Goal: Navigation & Orientation: Find specific page/section

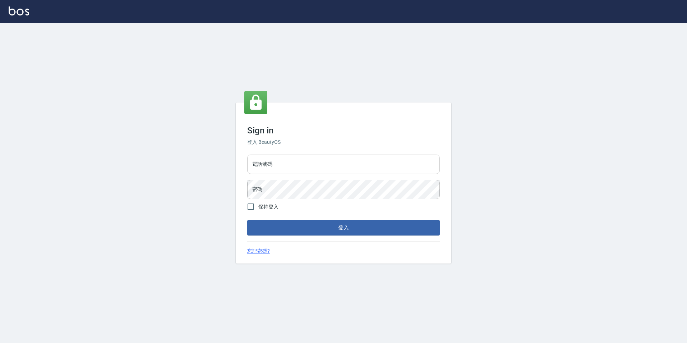
click at [306, 170] on input "電話號碼" at bounding box center [343, 164] width 193 height 19
type input "0923584688"
click at [247, 220] on button "登入" at bounding box center [343, 227] width 193 height 15
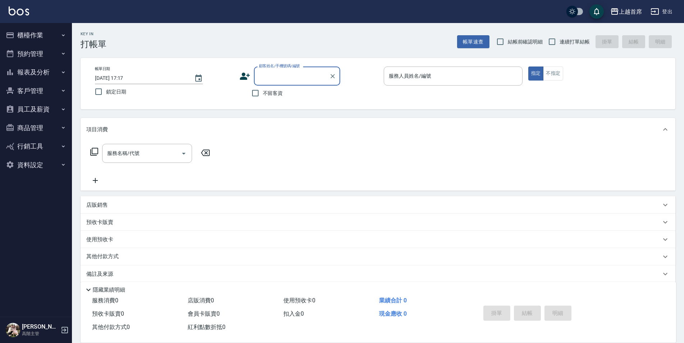
click at [57, 78] on button "報表及分析" at bounding box center [36, 72] width 66 height 19
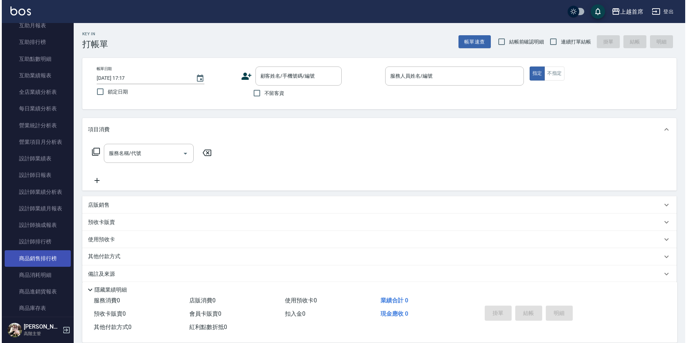
scroll to position [180, 0]
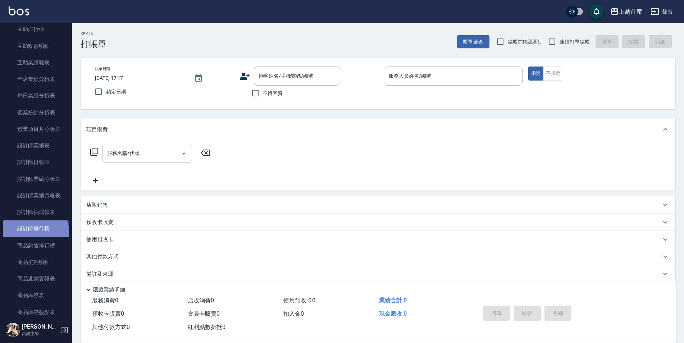
click at [35, 234] on link "設計師排行榜" at bounding box center [36, 228] width 66 height 17
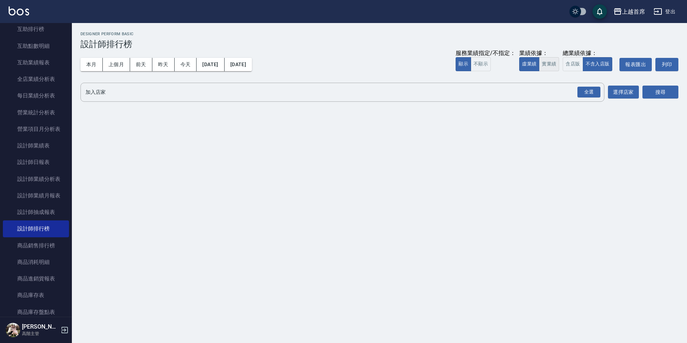
click at [549, 70] on button "實業績" at bounding box center [549, 64] width 20 height 14
click at [592, 90] on div "全選" at bounding box center [589, 92] width 23 height 11
click at [654, 97] on button "搜尋" at bounding box center [661, 92] width 36 height 13
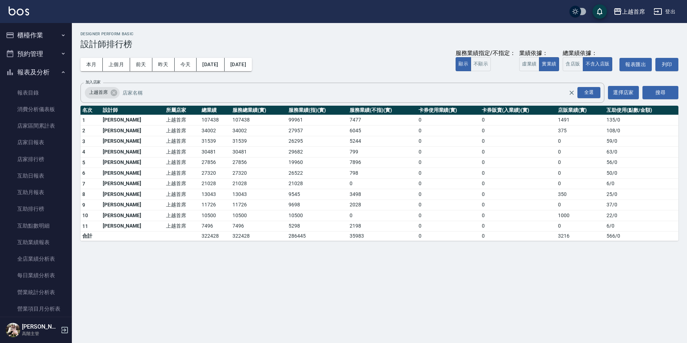
click at [43, 26] on button "櫃檯作業" at bounding box center [36, 35] width 66 height 19
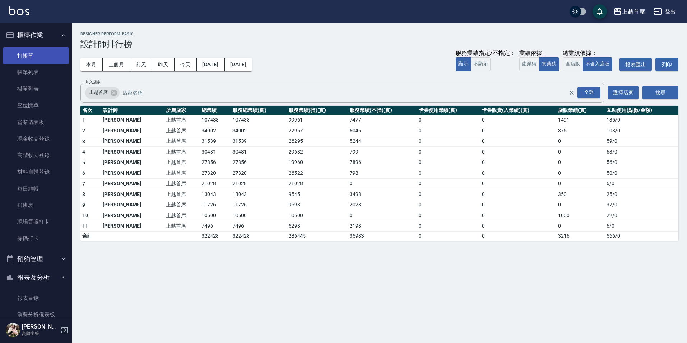
click at [36, 52] on link "打帳單" at bounding box center [36, 55] width 66 height 17
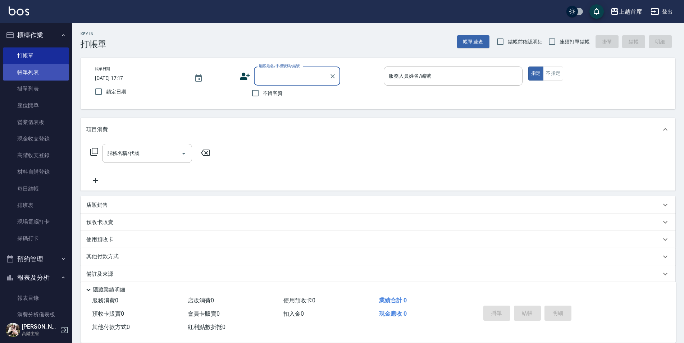
click at [47, 69] on link "帳單列表" at bounding box center [36, 72] width 66 height 17
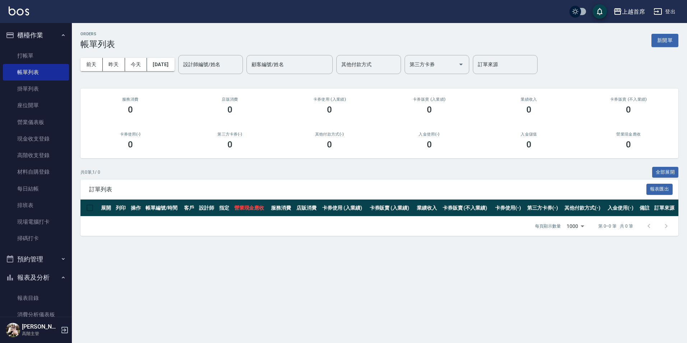
click at [672, 13] on button "登出" at bounding box center [665, 11] width 28 height 13
